Goal: Task Accomplishment & Management: Use online tool/utility

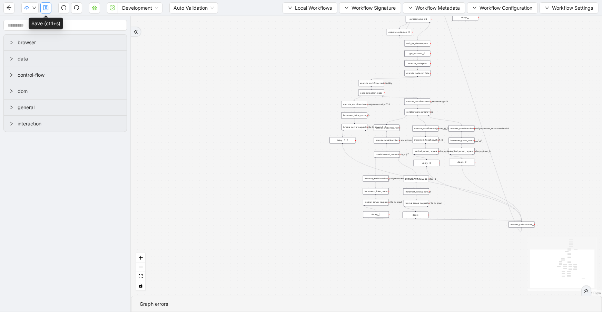
click at [44, 12] on button "button" at bounding box center [45, 7] width 11 height 11
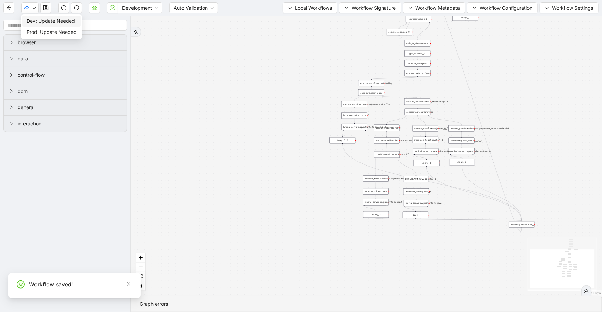
click at [35, 21] on span "Dev: Update Needed" at bounding box center [52, 21] width 50 height 8
click at [35, 9] on icon "down" at bounding box center [34, 8] width 4 height 4
click at [36, 34] on span "Prod: Update Needed" at bounding box center [52, 32] width 50 height 8
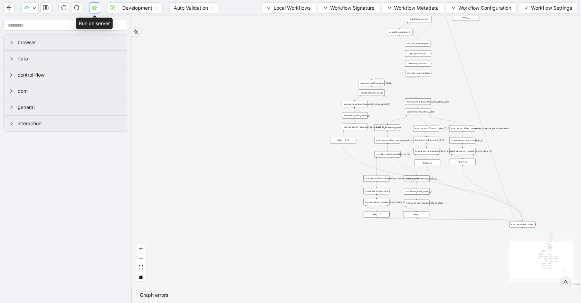
click at [97, 10] on icon "cloud-server" at bounding box center [95, 8] width 6 height 6
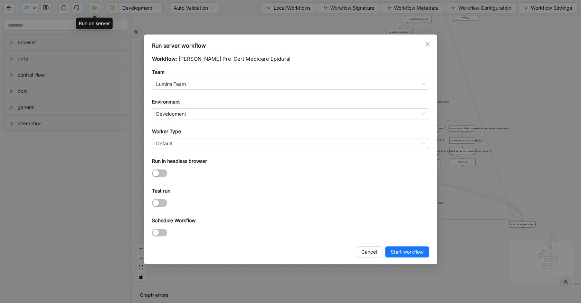
click at [268, 22] on div "Run server workflow Workflow: Rothman Pre-Cert Medicare Epidural Team LuminaiTe…" at bounding box center [290, 151] width 581 height 303
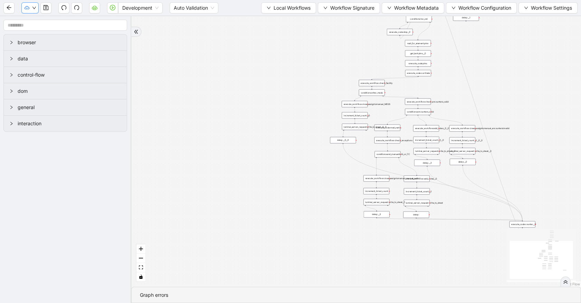
click at [33, 12] on button "button" at bounding box center [29, 7] width 17 height 11
click at [146, 10] on span "Development" at bounding box center [140, 8] width 36 height 10
click at [146, 29] on div "Production" at bounding box center [140, 33] width 33 height 8
click at [45, 9] on icon "save" at bounding box center [46, 8] width 6 height 6
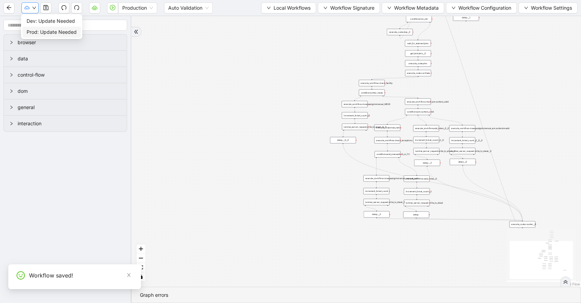
click at [33, 7] on icon "down" at bounding box center [34, 8] width 4 height 4
click at [37, 21] on span "Dev: Update Needed" at bounding box center [52, 21] width 50 height 8
click at [32, 8] on icon "down" at bounding box center [34, 8] width 4 height 4
click at [36, 33] on span "Prod: Update Needed" at bounding box center [52, 32] width 50 height 8
click at [48, 10] on icon "save" at bounding box center [46, 8] width 6 height 6
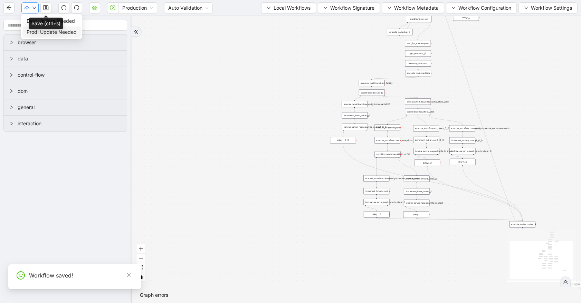
click at [31, 7] on button "button" at bounding box center [29, 7] width 17 height 11
click at [27, 20] on input "text" at bounding box center [65, 25] width 124 height 11
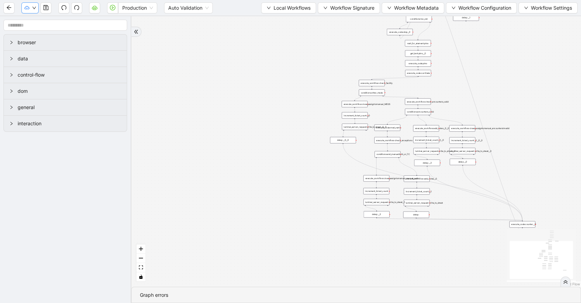
click at [31, 7] on button "button" at bounding box center [29, 7] width 17 height 11
click at [35, 20] on span "Dev: Update Needed" at bounding box center [52, 21] width 50 height 8
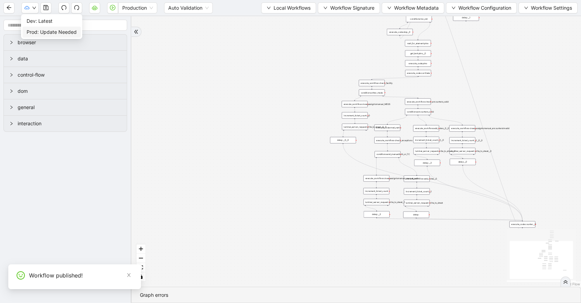
click at [35, 32] on span "Prod: Update Needed" at bounding box center [52, 32] width 50 height 8
click at [94, 10] on button "button" at bounding box center [94, 7] width 11 height 11
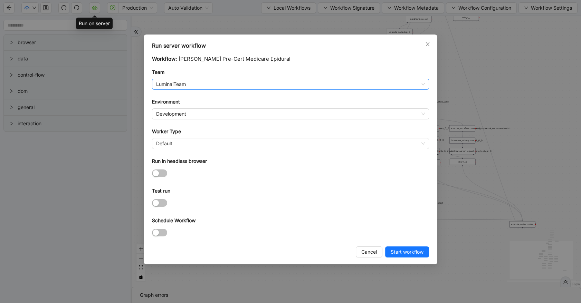
click at [179, 84] on span "LuminaiTeam" at bounding box center [290, 84] width 269 height 10
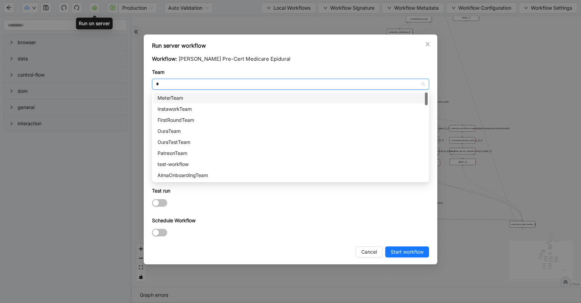
type input "**"
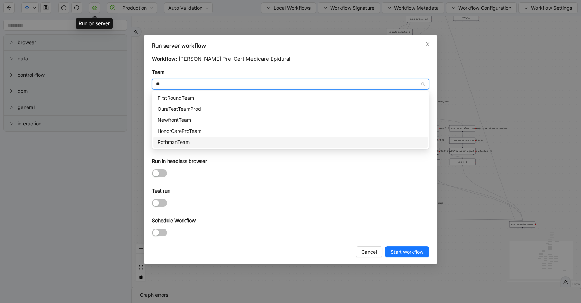
click at [190, 142] on div "RothmanTeam" at bounding box center [290, 142] width 266 height 8
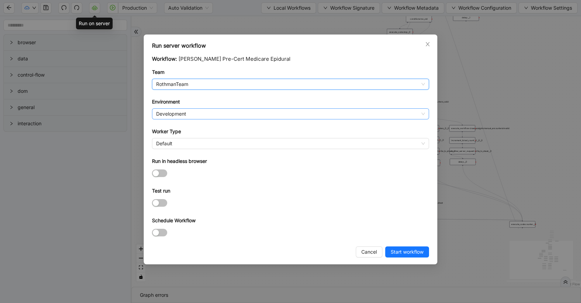
click at [194, 114] on span "Development" at bounding box center [290, 114] width 269 height 10
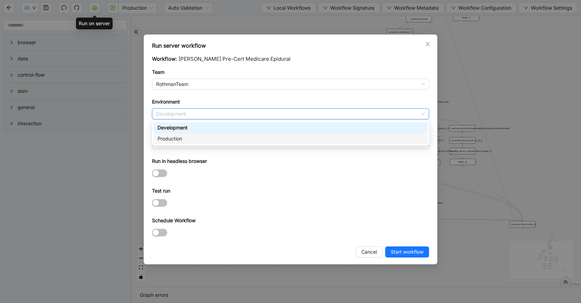
click at [191, 142] on div "Production" at bounding box center [290, 139] width 266 height 8
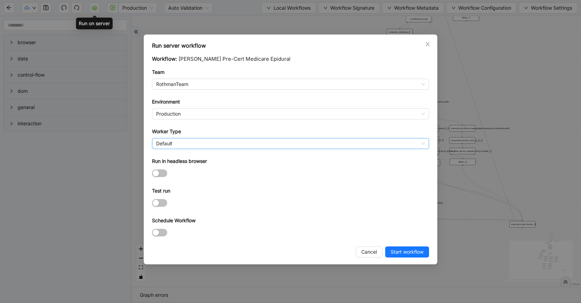
click at [172, 143] on span "Default" at bounding box center [290, 143] width 269 height 10
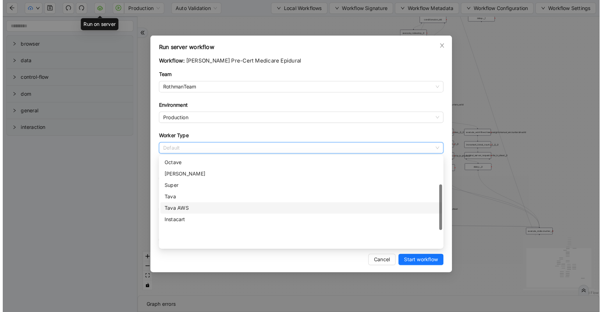
scroll to position [62, 0]
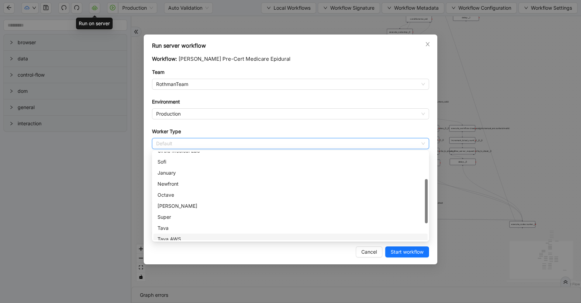
click at [192, 203] on div "Rothman" at bounding box center [290, 206] width 266 height 8
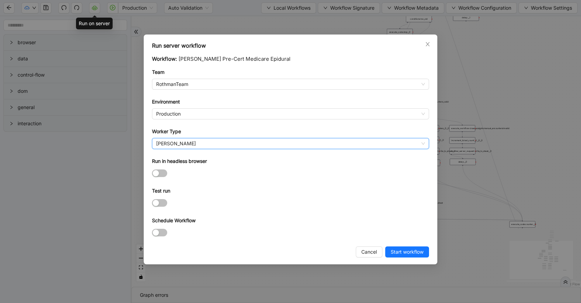
click at [198, 187] on div "Test run" at bounding box center [290, 192] width 277 height 10
click at [162, 230] on span "button" at bounding box center [159, 233] width 15 height 8
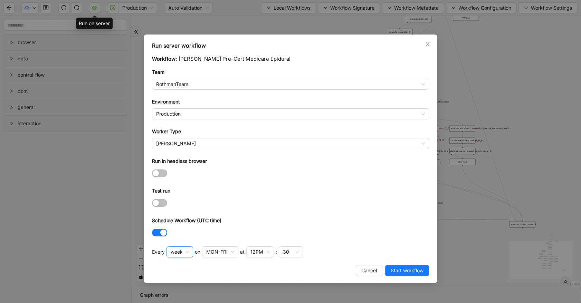
click at [186, 251] on span "week" at bounding box center [180, 252] width 18 height 10
click at [183, 230] on div "day" at bounding box center [179, 227] width 14 height 8
click at [184, 253] on span "day" at bounding box center [178, 252] width 15 height 10
click at [181, 238] on div "hour" at bounding box center [179, 238] width 14 height 8
click at [207, 236] on div at bounding box center [290, 232] width 277 height 8
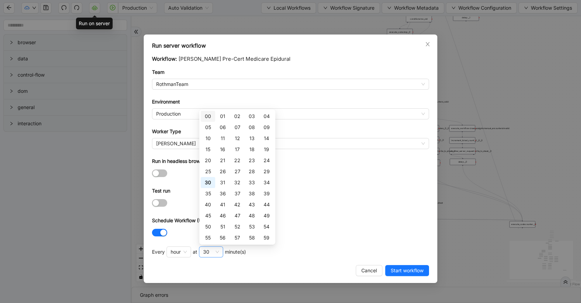
click at [217, 252] on div "30" at bounding box center [211, 251] width 24 height 11
click at [211, 118] on div "00" at bounding box center [208, 116] width 14 height 11
click at [298, 185] on form "Workflow: Rothman Pre-Cert Medicare Epidural Team RothmanTeam Environment Produ…" at bounding box center [290, 146] width 277 height 183
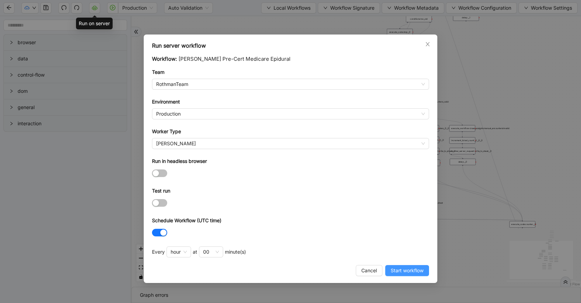
click at [397, 269] on span "Start workflow" at bounding box center [406, 271] width 33 height 8
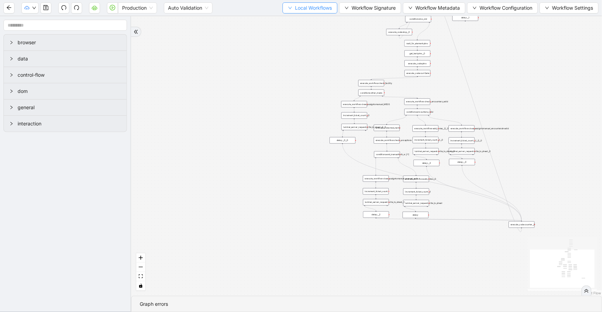
click at [317, 9] on span "Local Workflows" at bounding box center [313, 8] width 37 height 8
click at [315, 20] on span "Select" at bounding box center [307, 21] width 45 height 8
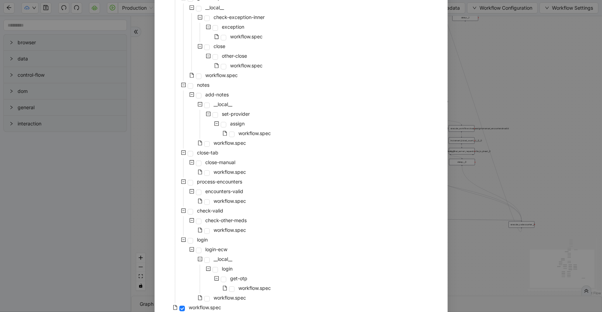
scroll to position [63, 0]
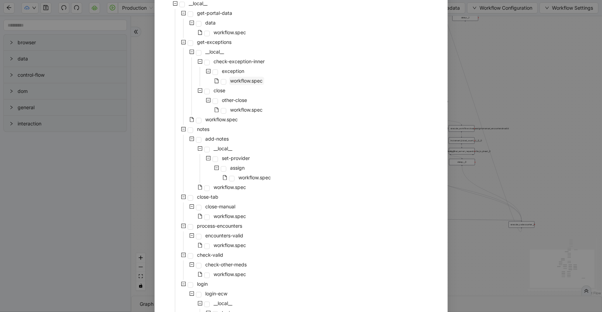
click at [233, 82] on span "workflow.spec" at bounding box center [247, 81] width 32 height 6
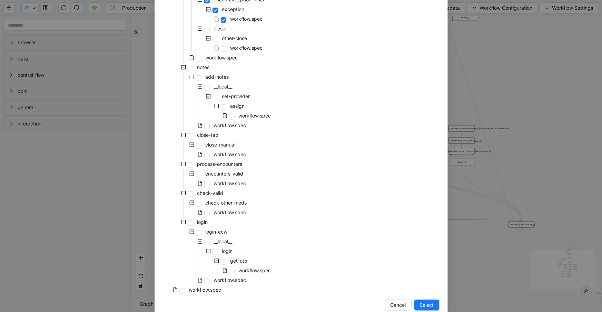
scroll to position [138, 0]
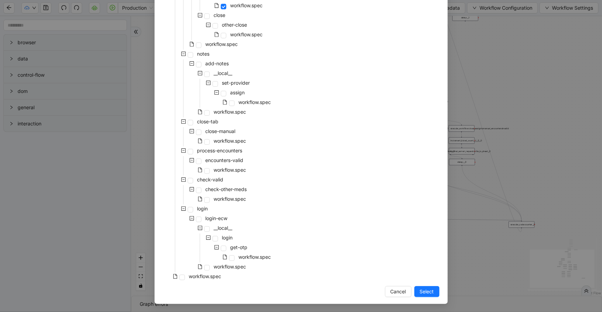
drag, startPoint x: 421, startPoint y: 292, endPoint x: 290, endPoint y: 99, distance: 234.3
click at [421, 292] on span "Select" at bounding box center [427, 292] width 14 height 8
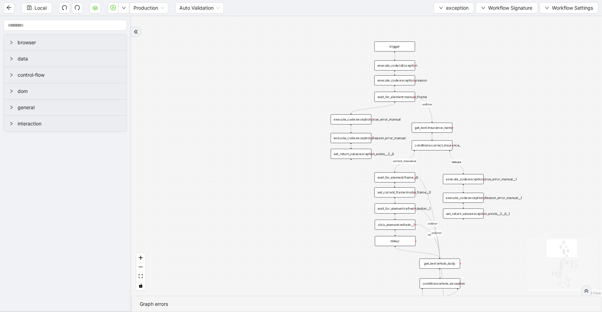
drag, startPoint x: 280, startPoint y: 147, endPoint x: 259, endPoint y: 145, distance: 21.2
click at [259, 145] on div "no_warning_text fallback fallback table_exists fallback whole_exception fallbac…" at bounding box center [366, 155] width 471 height 279
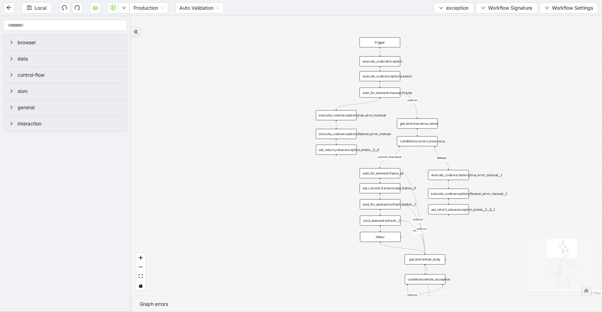
drag, startPoint x: 534, startPoint y: 274, endPoint x: 488, endPoint y: 141, distance: 140.8
click at [479, 123] on div "no_warning_text fallback fallback table_exists fallback whole_exception fallbac…" at bounding box center [366, 155] width 471 height 279
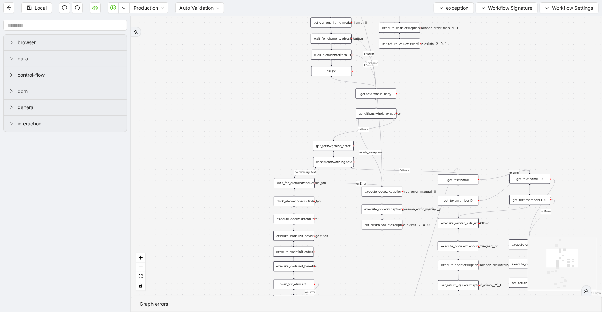
drag, startPoint x: 514, startPoint y: 188, endPoint x: 457, endPoint y: -28, distance: 222.8
click at [457, 0] on html "Local Production Auto Validation exception Workflow Signature Workflow Settings…" at bounding box center [301, 156] width 602 height 312
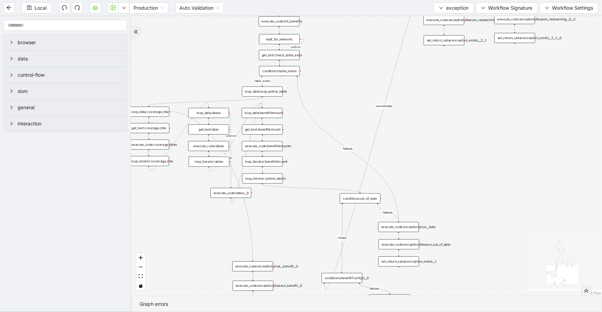
drag, startPoint x: 347, startPoint y: 193, endPoint x: 342, endPoint y: 14, distance: 179.6
click at [342, 14] on section "Local Production Auto Validation exception Workflow Signature Workflow Settings…" at bounding box center [301, 156] width 602 height 312
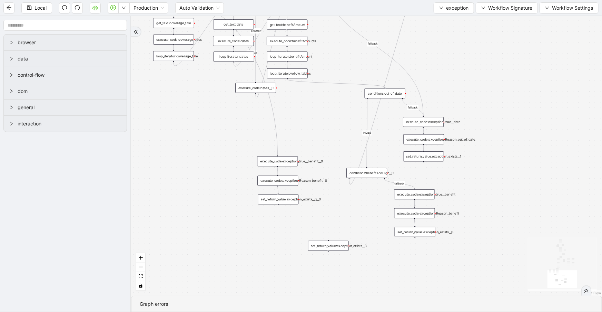
drag, startPoint x: 454, startPoint y: 168, endPoint x: 479, endPoint y: 63, distance: 107.8
click at [479, 63] on div "no_warning_text fallback fallback table_exists fallback whole_exception fallbac…" at bounding box center [366, 155] width 471 height 279
click at [445, 7] on button "exception" at bounding box center [454, 7] width 40 height 11
click at [450, 20] on span "Select" at bounding box center [453, 21] width 29 height 8
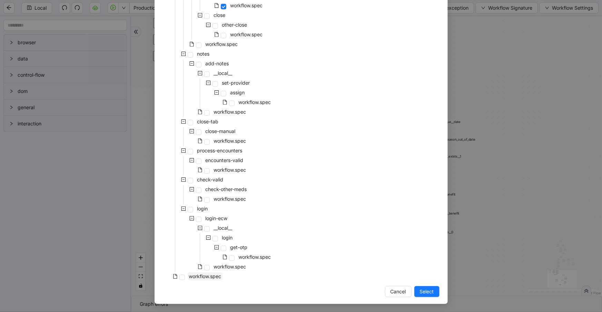
click at [214, 274] on span "workflow.spec" at bounding box center [205, 276] width 32 height 6
click at [429, 293] on span "Select" at bounding box center [427, 292] width 14 height 8
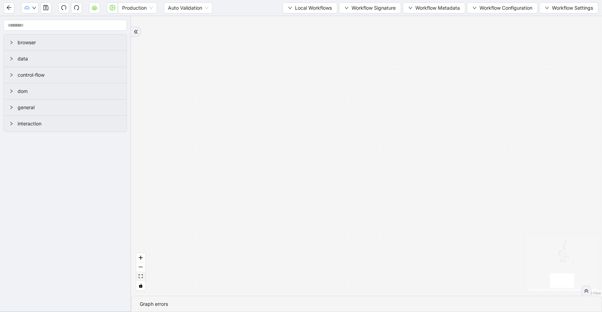
click at [138, 278] on button "fit view" at bounding box center [140, 276] width 9 height 9
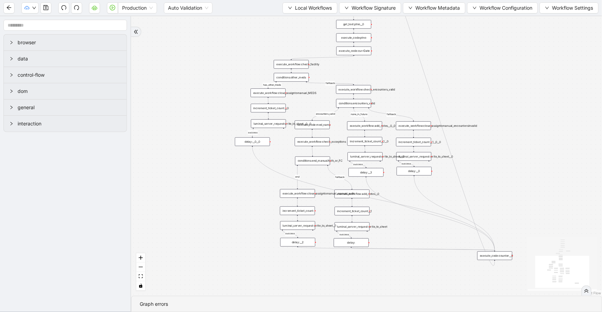
drag, startPoint x: 387, startPoint y: 188, endPoint x: 395, endPoint y: 46, distance: 142.4
click at [395, 43] on div "has_other_meds success success end success success success old fallback fallbac…" at bounding box center [366, 155] width 471 height 279
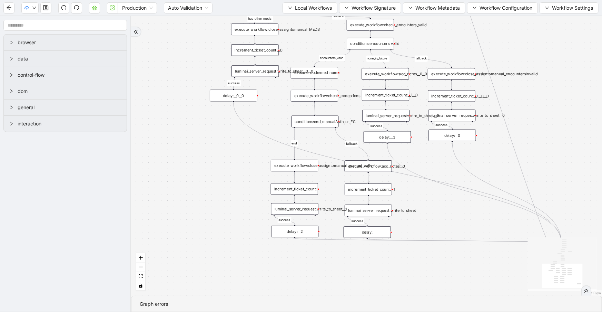
click at [306, 166] on div "execute_workflow:close_assigntomanual_manual_auth" at bounding box center [294, 165] width 47 height 12
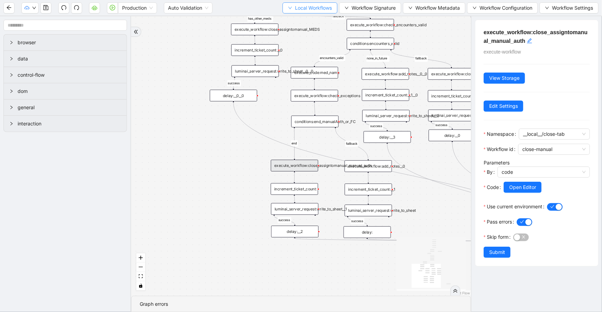
click at [320, 8] on span "Local Workflows" at bounding box center [313, 8] width 37 height 8
click at [323, 21] on span "Select" at bounding box center [307, 21] width 45 height 8
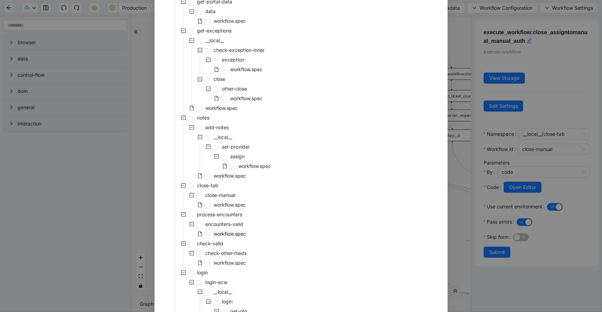
scroll to position [63, 0]
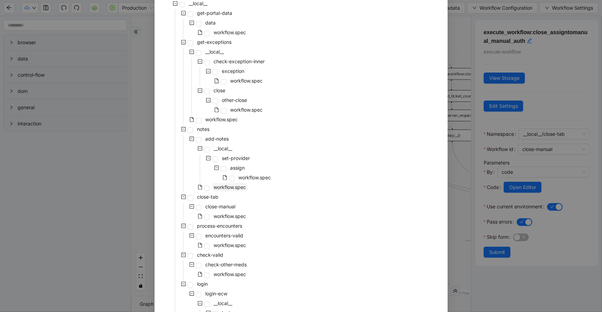
click at [224, 185] on span "workflow.spec" at bounding box center [230, 187] width 32 height 6
click at [244, 176] on span "workflow.spec" at bounding box center [255, 177] width 32 height 6
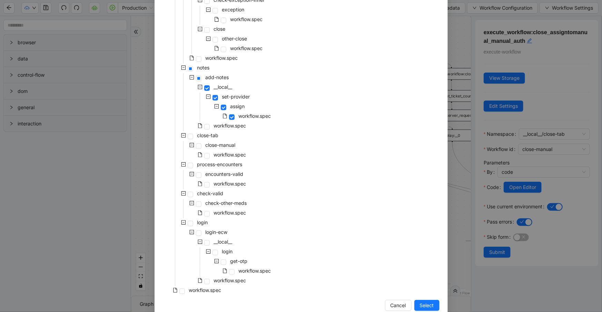
scroll to position [138, 0]
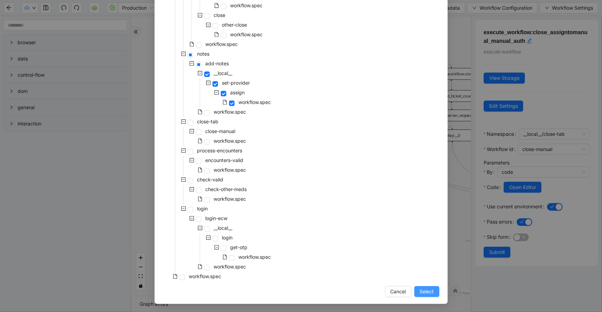
click at [420, 293] on span "Select" at bounding box center [427, 292] width 14 height 8
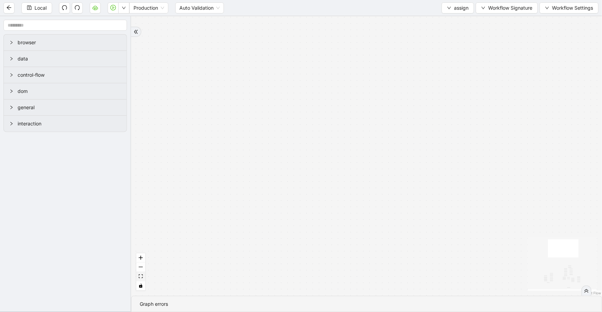
click at [142, 278] on icon "fit view" at bounding box center [141, 276] width 4 height 4
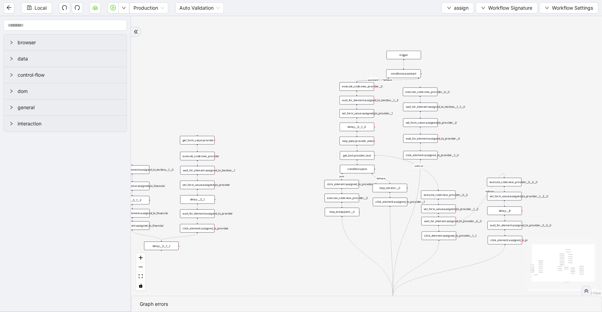
drag, startPoint x: 307, startPoint y: 182, endPoint x: 262, endPoint y: 203, distance: 49.9
click at [262, 203] on div "pool fallback fallback assistant onError onError trigger delay:__3__1__0 wait_f…" at bounding box center [366, 155] width 471 height 279
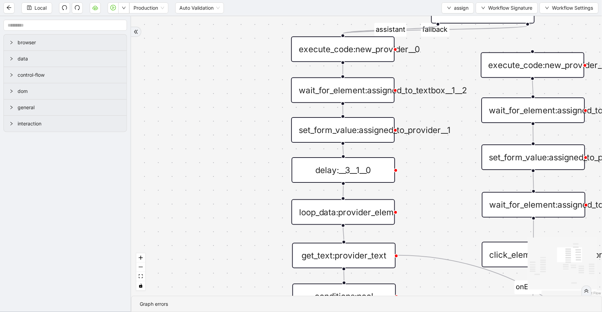
drag, startPoint x: 431, startPoint y: 251, endPoint x: 439, endPoint y: 184, distance: 67.4
click at [440, 185] on div "pool fallback fallback assistant onError onError trigger delay:__3__1__0 wait_f…" at bounding box center [366, 155] width 471 height 279
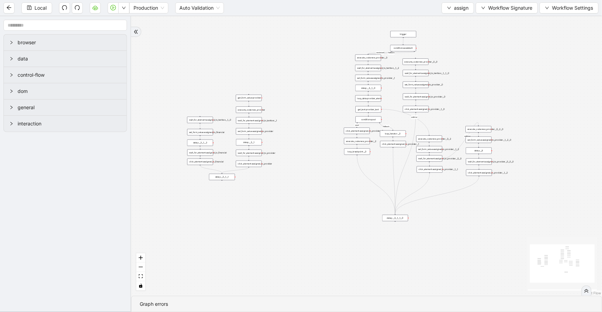
drag, startPoint x: 361, startPoint y: 202, endPoint x: 314, endPoint y: 93, distance: 118.6
click at [314, 94] on div "pool fallback fallback assistant onError onError trigger delay:__3__1__0 wait_f…" at bounding box center [366, 155] width 471 height 279
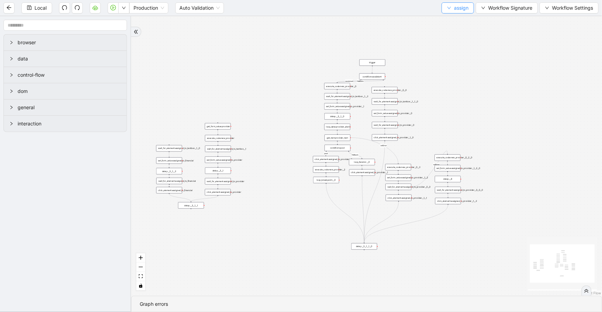
click at [470, 8] on button "assign" at bounding box center [458, 7] width 32 height 11
click at [462, 20] on span "Select" at bounding box center [457, 21] width 22 height 8
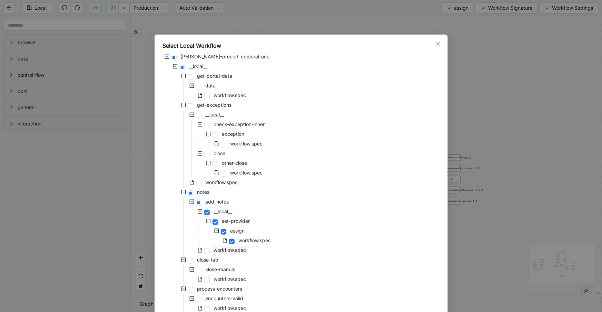
click at [227, 252] on span "workflow.spec" at bounding box center [230, 250] width 32 height 6
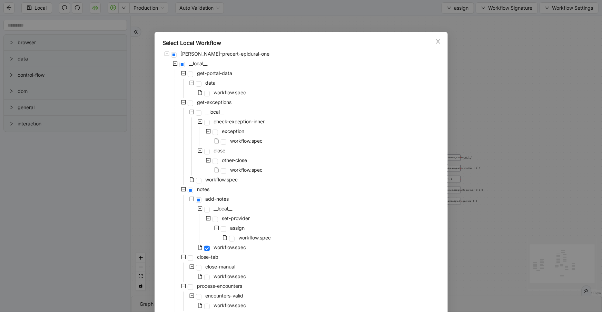
scroll to position [0, 0]
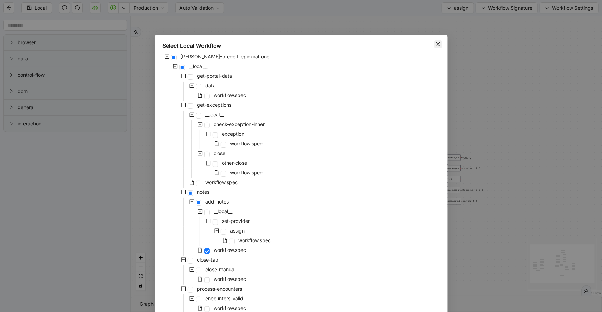
click at [435, 42] on span "Close" at bounding box center [439, 44] width 8 height 8
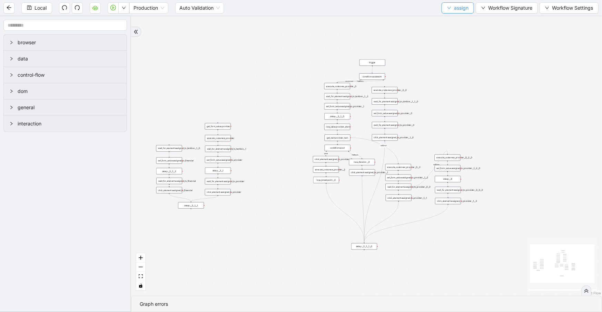
click at [449, 10] on button "assign" at bounding box center [458, 7] width 32 height 11
click at [451, 19] on span "Select" at bounding box center [457, 21] width 22 height 8
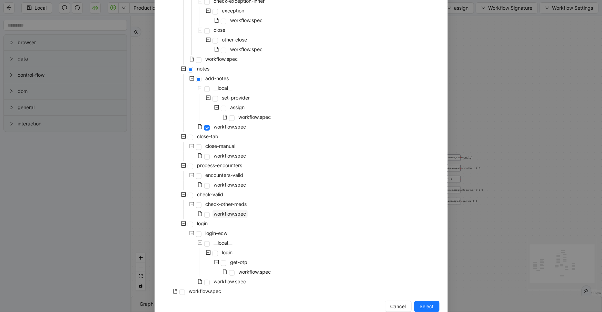
scroll to position [138, 0]
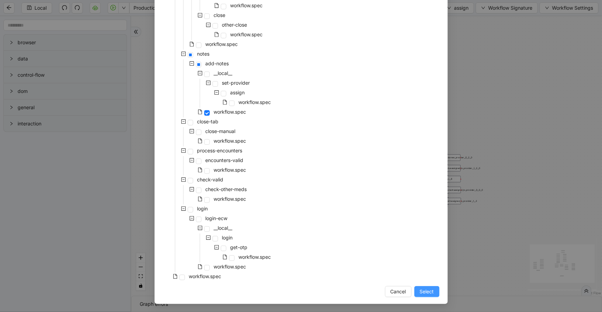
click at [431, 293] on span "Select" at bounding box center [427, 292] width 14 height 8
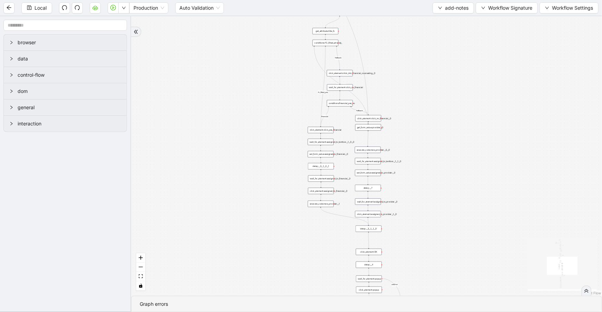
drag, startPoint x: 533, startPoint y: 156, endPoint x: 478, endPoint y: 80, distance: 93.2
click at [471, 78] on div "financial fallback noneInFuture fallback auth_filled_already fallback fc_filled…" at bounding box center [366, 155] width 471 height 279
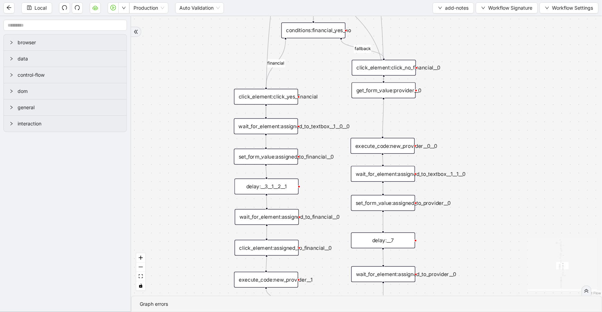
click at [276, 215] on div "wait_for_element:assigned_to_financial__0" at bounding box center [267, 217] width 64 height 16
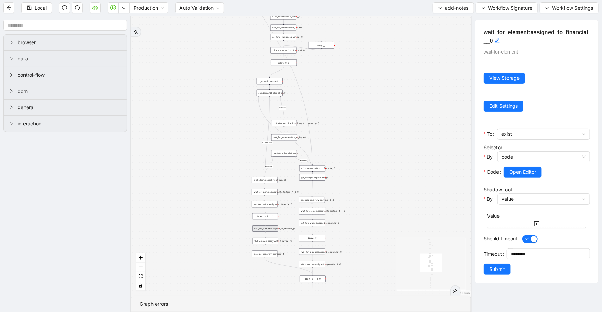
drag, startPoint x: 392, startPoint y: 93, endPoint x: 397, endPoint y: 208, distance: 115.0
click at [397, 208] on div "financial fallback noneInFuture fallback auth_filled_already fallback fc_filled…" at bounding box center [301, 155] width 340 height 279
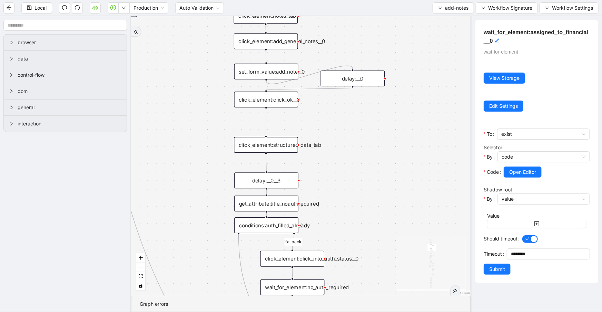
drag, startPoint x: 393, startPoint y: 110, endPoint x: 396, endPoint y: 265, distance: 154.3
click at [401, 284] on div "financial fallback noneInFuture fallback auth_filled_already fallback fc_filled…" at bounding box center [301, 155] width 340 height 279
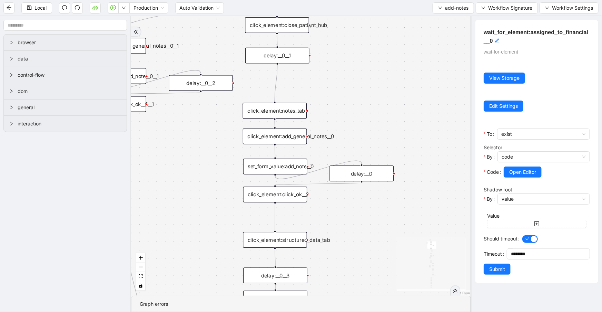
drag, startPoint x: 389, startPoint y: 155, endPoint x: 393, endPoint y: 236, distance: 81.2
click at [393, 236] on div "financial fallback noneInFuture fallback auth_filled_already fallback fc_filled…" at bounding box center [301, 155] width 340 height 279
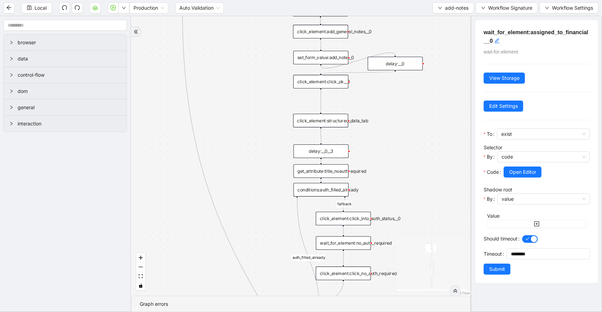
drag, startPoint x: 375, startPoint y: 135, endPoint x: 397, endPoint y: 24, distance: 112.7
click at [400, 0] on html "Local Production Auto Validation add-notes Workflow Signature Workflow Settings…" at bounding box center [301, 156] width 602 height 312
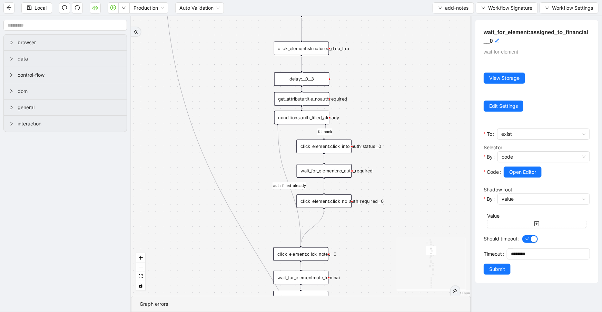
drag, startPoint x: 406, startPoint y: 158, endPoint x: 370, endPoint y: 51, distance: 113.1
click at [370, 43] on div "financial fallback noneInFuture fallback auth_filled_already fallback fc_filled…" at bounding box center [301, 155] width 340 height 279
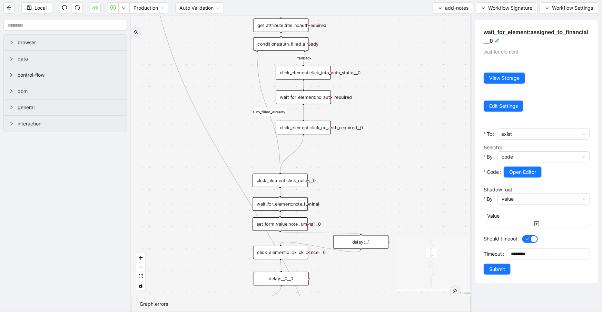
drag, startPoint x: 389, startPoint y: 172, endPoint x: 375, endPoint y: 70, distance: 102.8
click at [375, 70] on div "financial fallback noneInFuture fallback auth_filled_already fallback fc_filled…" at bounding box center [301, 155] width 340 height 279
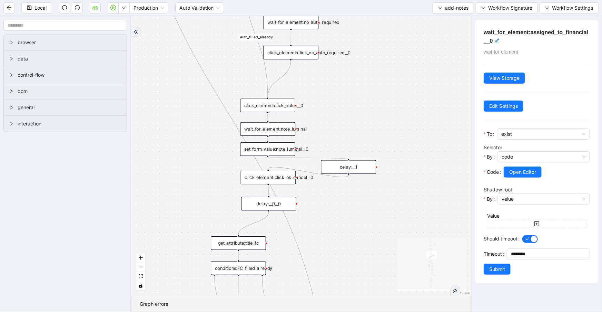
click at [388, 176] on div "financial fallback noneInFuture fallback auth_filled_already fallback fc_filled…" at bounding box center [301, 155] width 340 height 279
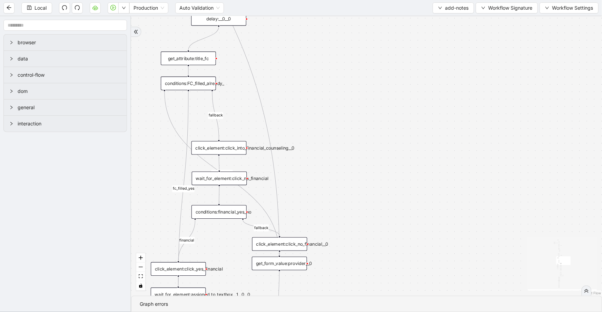
drag, startPoint x: 394, startPoint y: 228, endPoint x: 348, endPoint y: 61, distance: 172.9
click at [344, 42] on div "financial fallback noneInFuture fallback auth_filled_already fallback fc_filled…" at bounding box center [366, 155] width 471 height 279
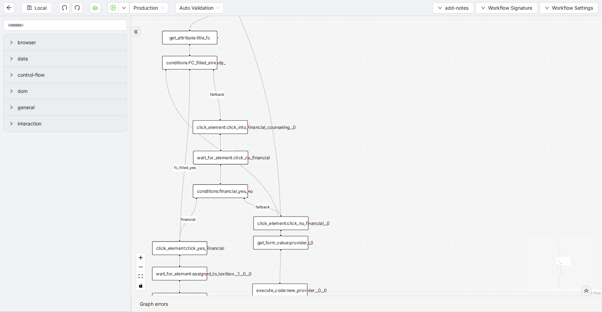
drag, startPoint x: 371, startPoint y: 201, endPoint x: 389, endPoint y: 81, distance: 120.5
click at [389, 83] on div "financial fallback noneInFuture fallback auth_filled_already fallback fc_filled…" at bounding box center [366, 155] width 471 height 279
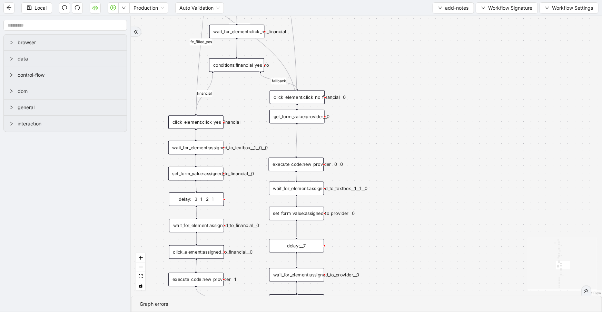
drag, startPoint x: 401, startPoint y: 176, endPoint x: 398, endPoint y: 128, distance: 48.1
click at [398, 128] on div "financial fallback noneInFuture fallback auth_filled_already fallback fc_filled…" at bounding box center [366, 155] width 471 height 279
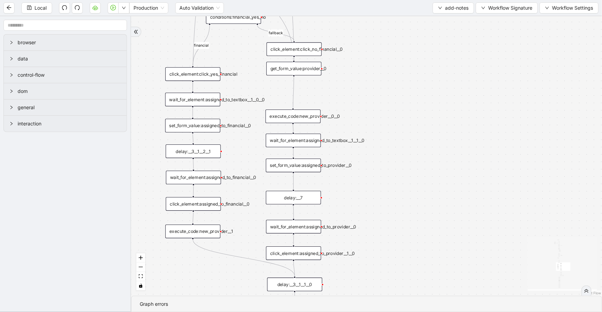
click at [297, 161] on div "set_form_value:assigned_to_provider__0" at bounding box center [293, 164] width 55 height 13
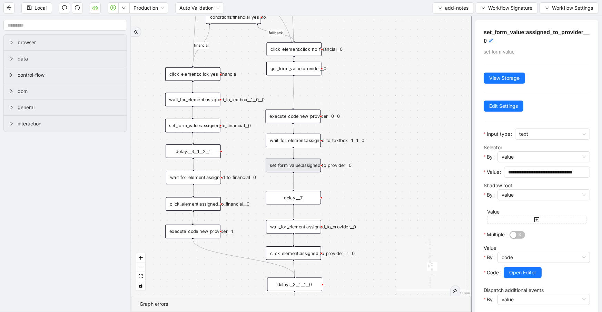
click at [307, 228] on div "wait_for_element:assigned_to_provider__0" at bounding box center [293, 226] width 55 height 13
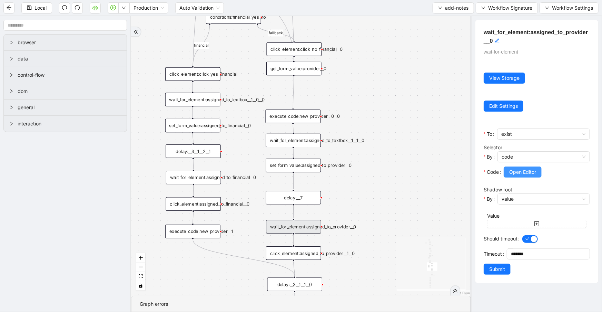
click at [537, 170] on button "Open Editor" at bounding box center [523, 171] width 38 height 11
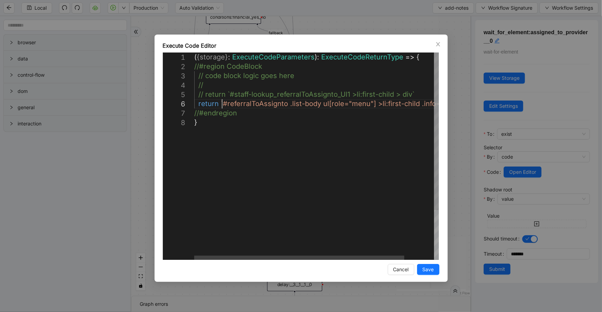
scroll to position [0, 3]
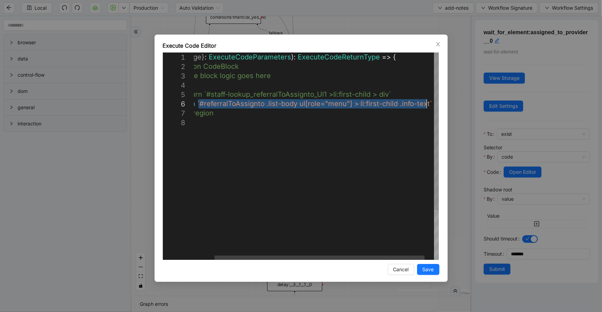
drag, startPoint x: 223, startPoint y: 104, endPoint x: 427, endPoint y: 106, distance: 204.7
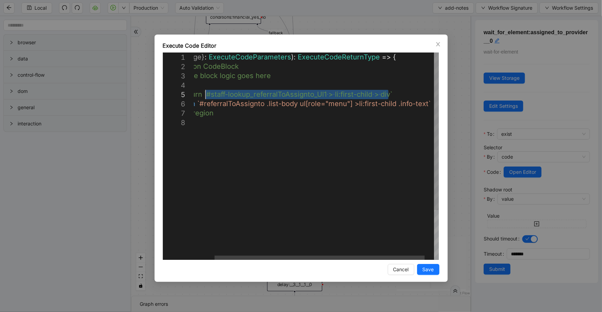
drag, startPoint x: 388, startPoint y: 95, endPoint x: 206, endPoint y: 96, distance: 181.6
click at [438, 42] on icon "close" at bounding box center [439, 44] width 6 height 6
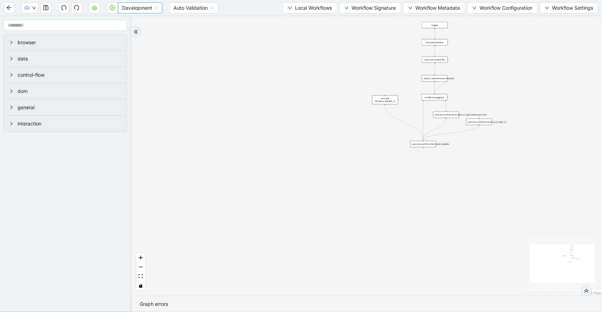
click at [157, 8] on span "Development" at bounding box center [140, 8] width 36 height 10
click at [152, 31] on div "Production" at bounding box center [140, 33] width 33 height 8
click at [114, 11] on button "button" at bounding box center [112, 7] width 11 height 11
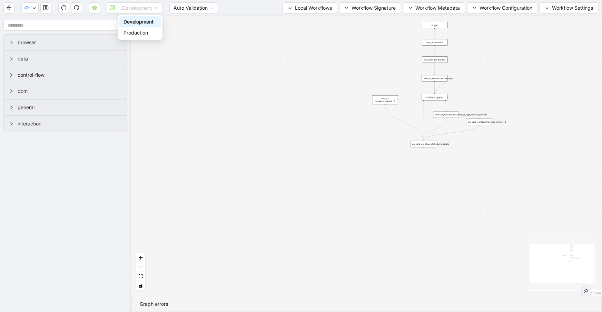
drag, startPoint x: 130, startPoint y: 10, endPoint x: 132, endPoint y: 26, distance: 16.1
click at [130, 10] on span "Development" at bounding box center [140, 8] width 36 height 10
click at [135, 31] on div "Production" at bounding box center [140, 33] width 33 height 8
click at [112, 9] on icon "play-circle" at bounding box center [113, 8] width 6 height 6
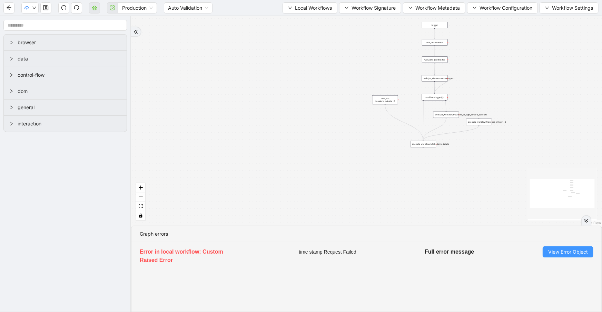
click at [561, 252] on span "View Error Object" at bounding box center [568, 252] width 40 height 8
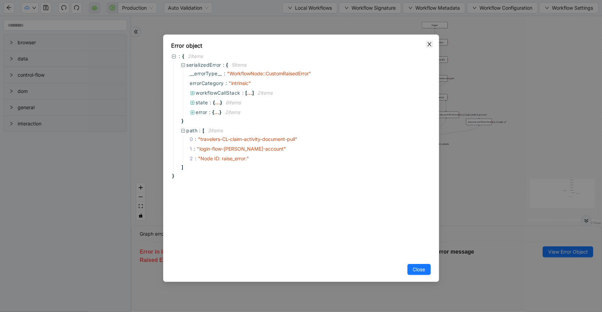
click at [426, 43] on div "Error object : { 2 item s serializedError : { 5 item s __errorType__ : " Workfl…" at bounding box center [301, 158] width 276 height 247
click at [426, 43] on span "Close" at bounding box center [430, 44] width 8 height 8
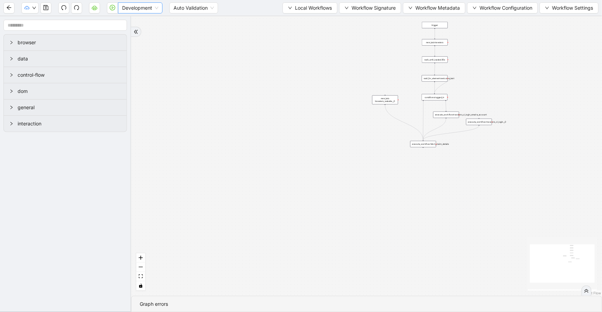
drag, startPoint x: 128, startPoint y: 6, endPoint x: 128, endPoint y: 14, distance: 7.6
click at [128, 6] on span "Development" at bounding box center [140, 8] width 36 height 10
click at [129, 31] on div "Production" at bounding box center [140, 33] width 33 height 8
click at [113, 9] on icon "play-circle" at bounding box center [113, 8] width 6 height 6
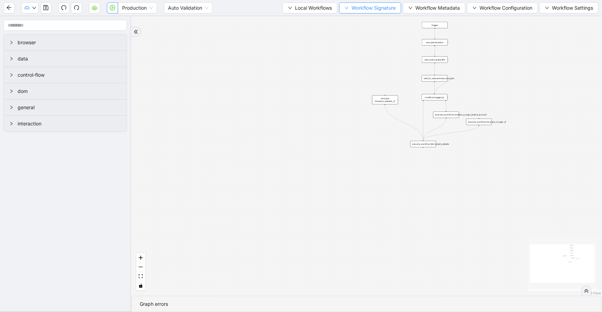
click at [371, 7] on span "Workflow Signature" at bounding box center [374, 8] width 44 height 8
click at [373, 52] on span "Defaults" at bounding box center [368, 54] width 46 height 8
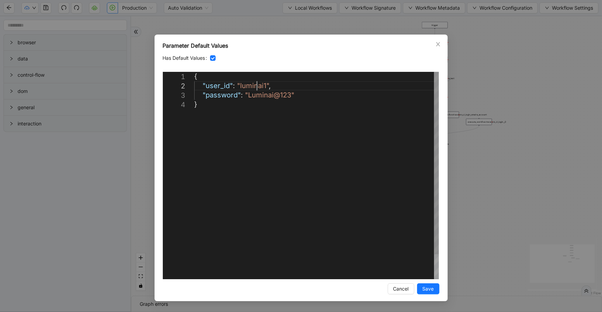
click at [259, 89] on div "{ "user_id" : "luminai1" , "password" : "Luminai@123" }" at bounding box center [316, 189] width 245 height 235
drag, startPoint x: 265, startPoint y: 85, endPoint x: 238, endPoint y: 87, distance: 26.6
click at [480, 18] on div "**********" at bounding box center [301, 156] width 602 height 312
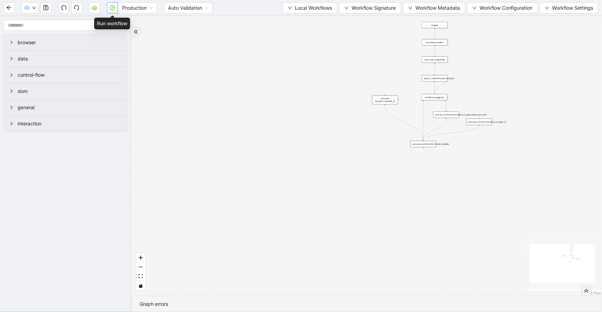
click at [112, 10] on icon "play-circle" at bounding box center [113, 8] width 6 height 6
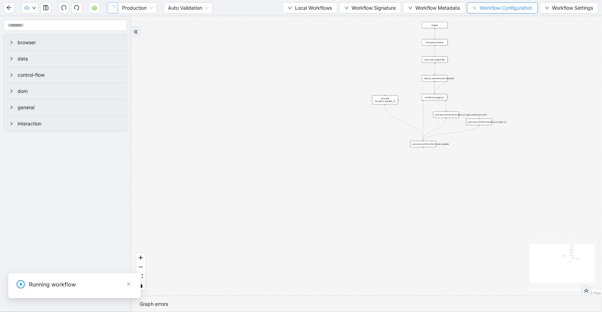
scroll to position [0, 0]
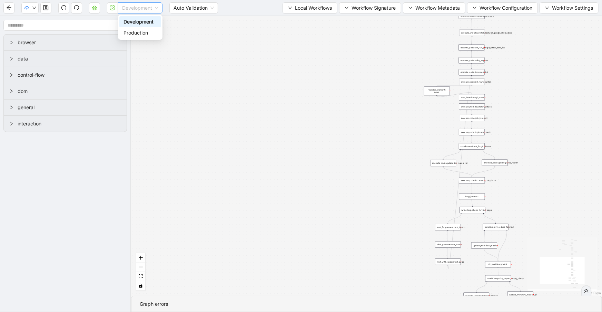
click at [142, 11] on span "Development" at bounding box center [140, 8] width 36 height 10
click at [138, 31] on div "Production" at bounding box center [140, 33] width 33 height 8
click at [114, 7] on icon "play-circle" at bounding box center [113, 8] width 6 height 6
drag, startPoint x: -1, startPoint y: 296, endPoint x: -113, endPoint y: 291, distance: 111.6
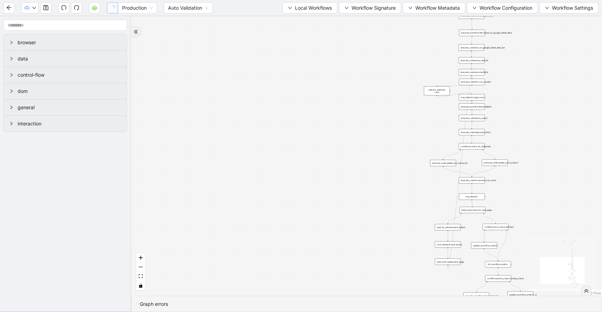
paste input "**"
type input "**********"
drag, startPoint x: 11, startPoint y: 315, endPoint x: -89, endPoint y: 307, distance: 101.1
paste input "***"
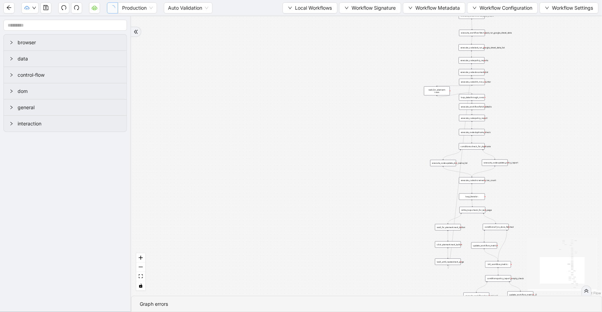
type input "**********"
